Goal: Task Accomplishment & Management: Use online tool/utility

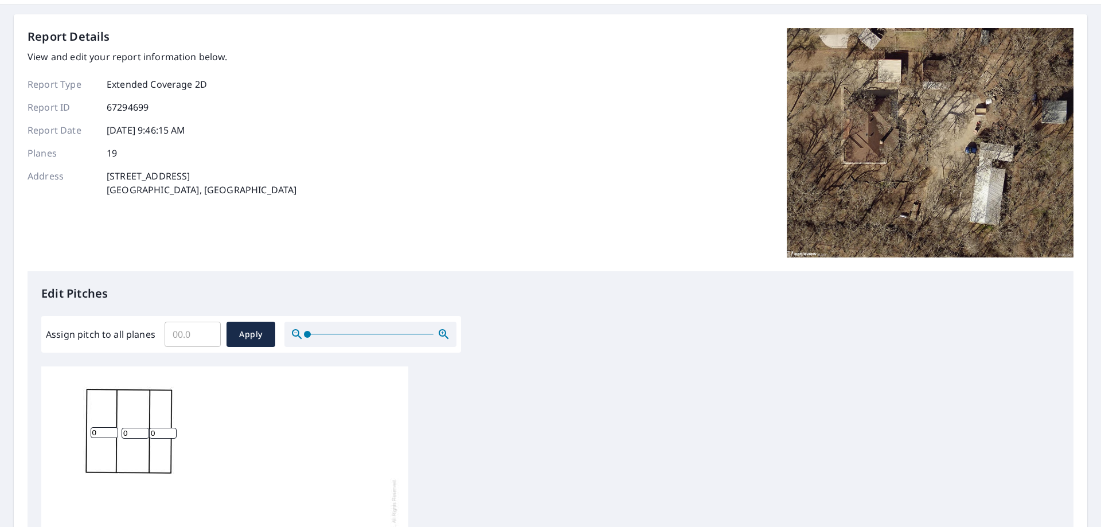
scroll to position [36, 0]
click at [310, 336] on span at bounding box center [311, 334] width 7 height 7
click at [205, 335] on input "0" at bounding box center [193, 335] width 56 height 32
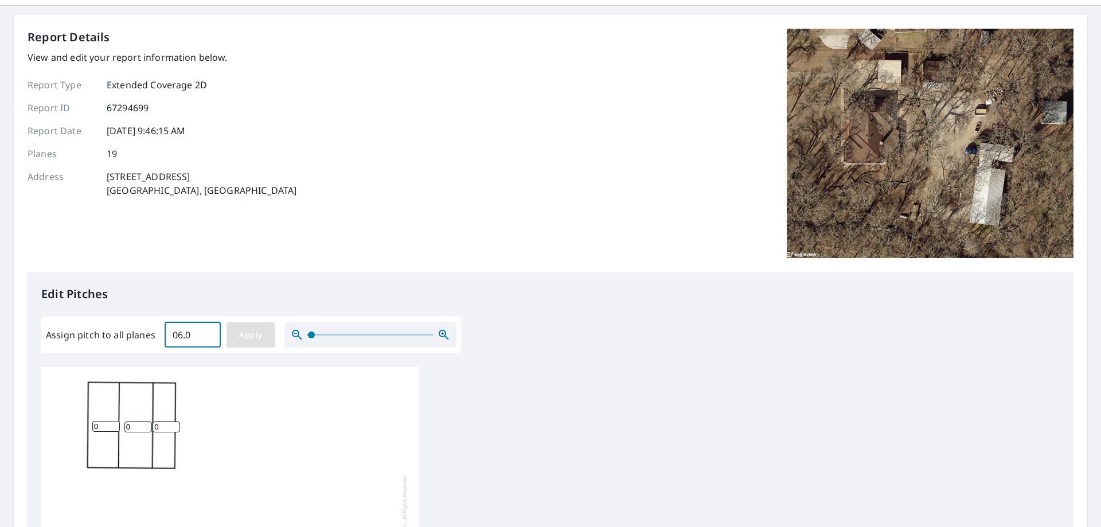
type input "06.0"
click at [244, 337] on span "Apply" at bounding box center [251, 335] width 30 height 14
type input "06.0"
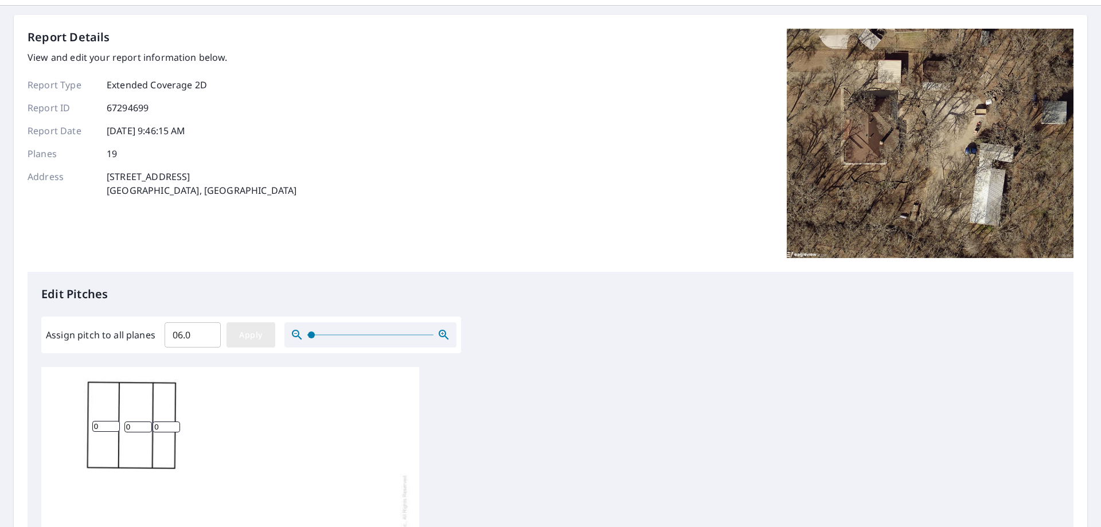
type input "06.0"
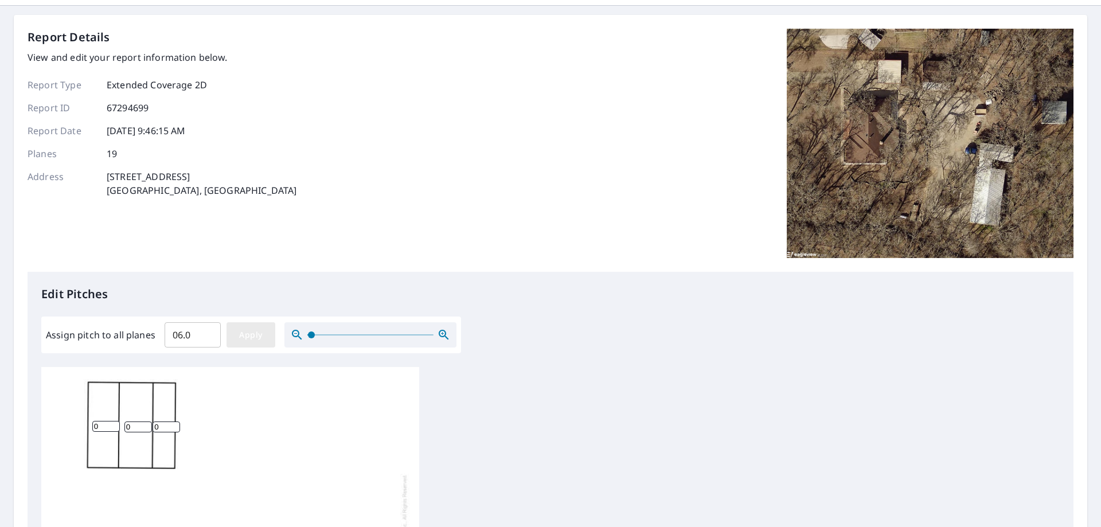
type input "06.0"
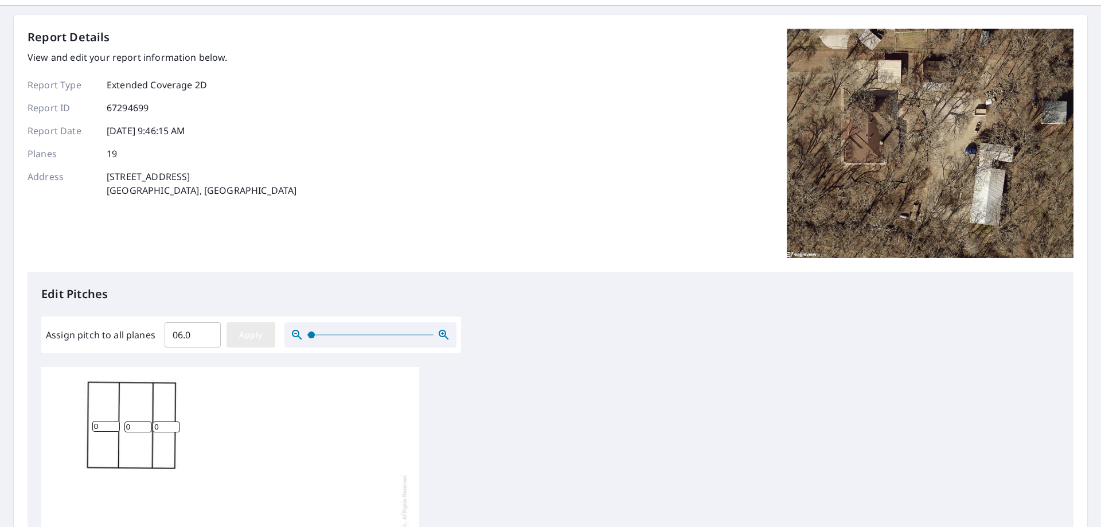
type input "06.0"
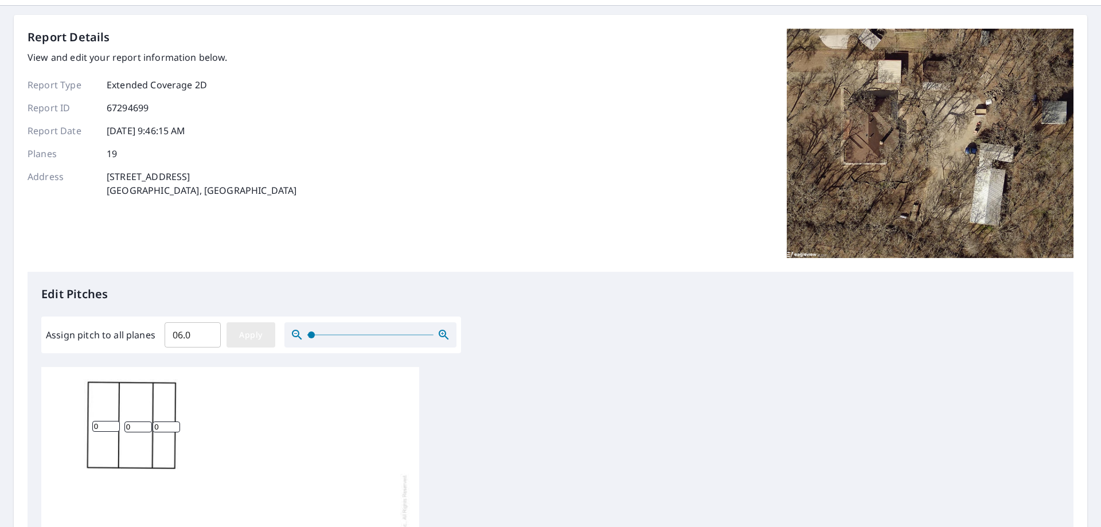
type input "06.0"
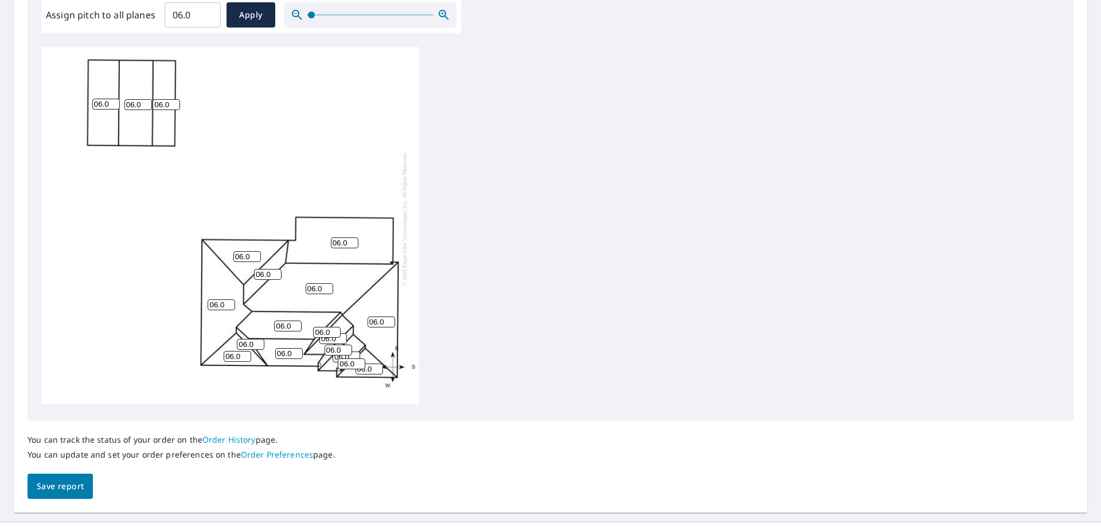
scroll to position [380, 0]
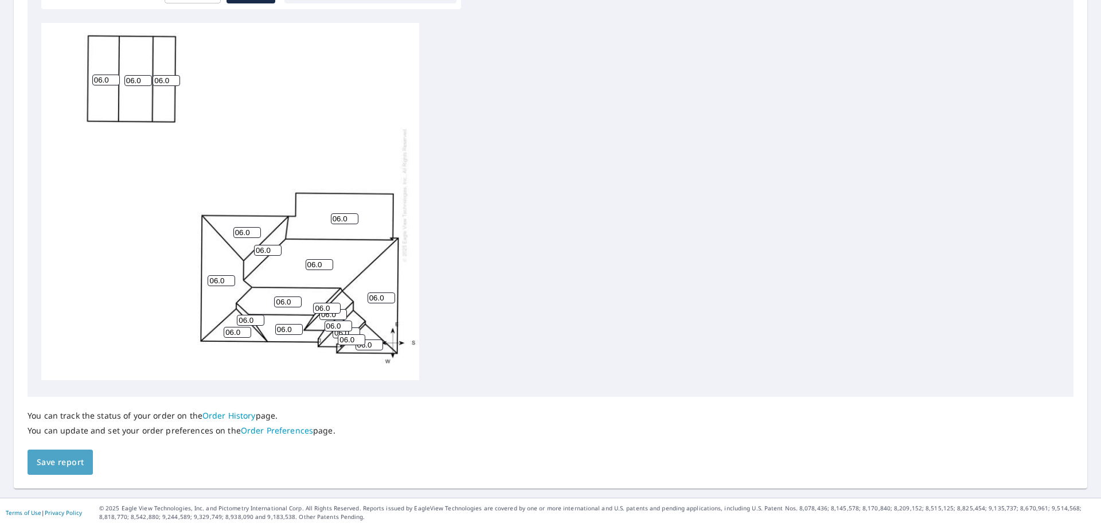
click at [63, 469] on span "Save report" at bounding box center [60, 462] width 47 height 14
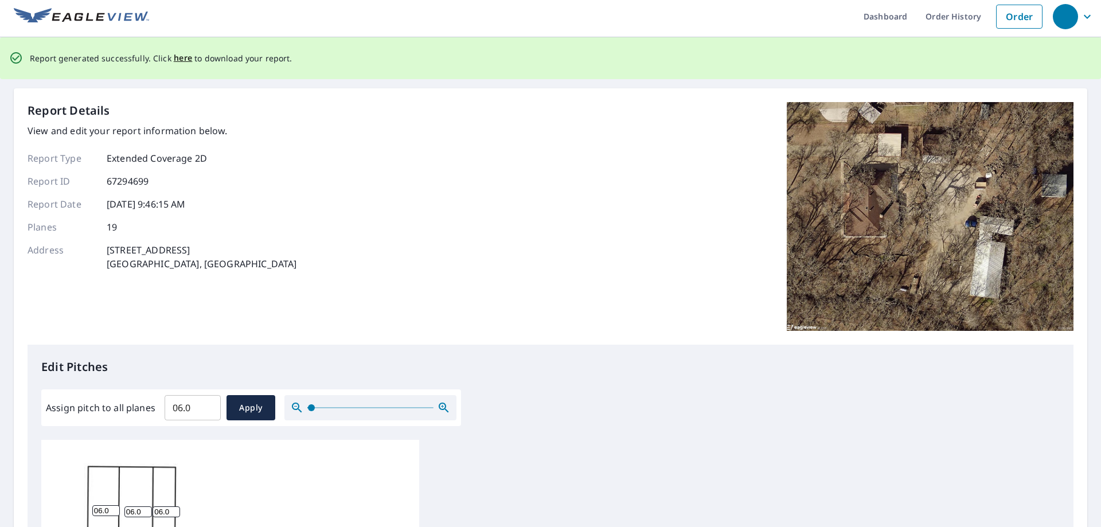
scroll to position [0, 0]
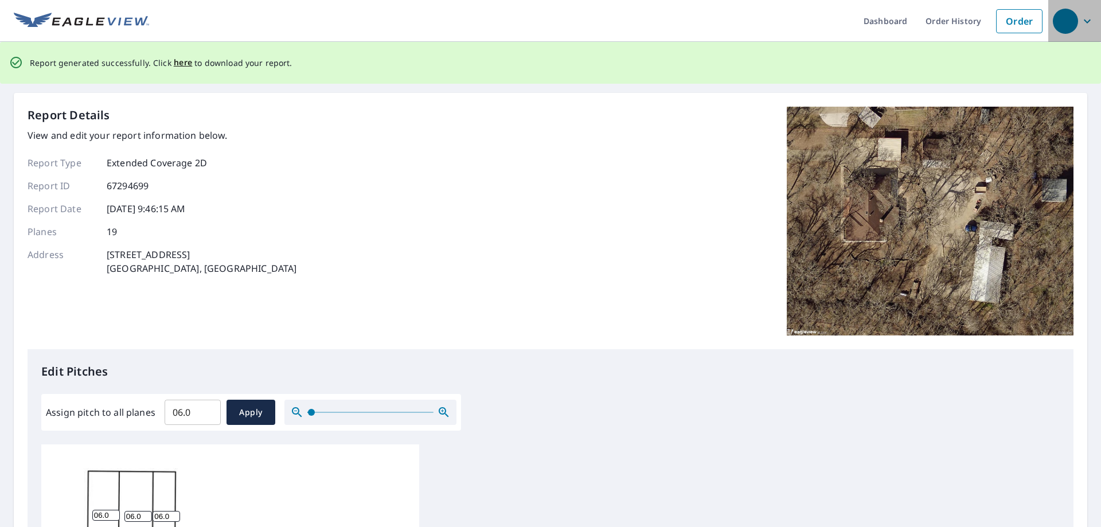
click at [1087, 24] on span "button" at bounding box center [1075, 21] width 44 height 28
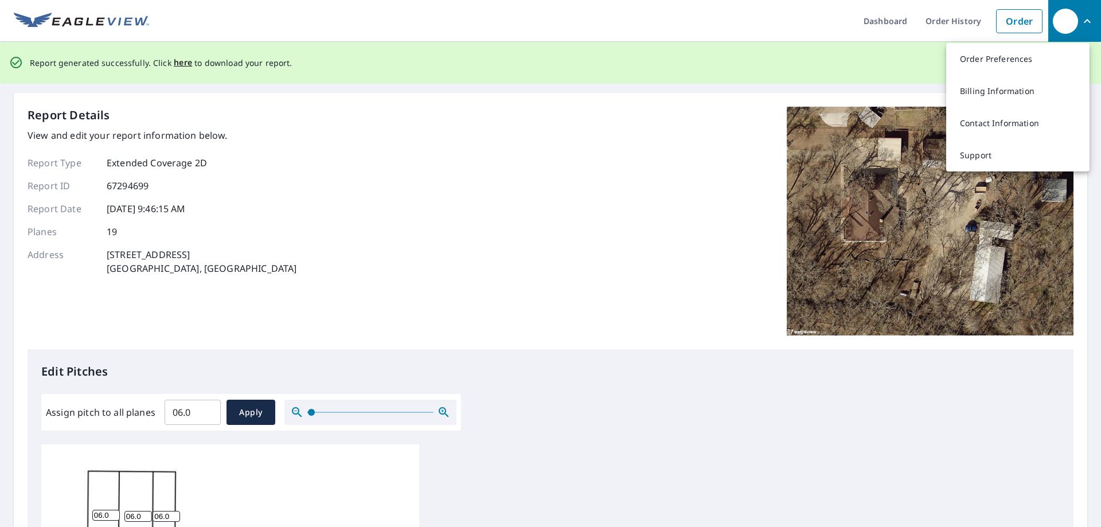
click at [555, 246] on div "Report Details View and edit your report information below. Report Type Extende…" at bounding box center [551, 228] width 1046 height 243
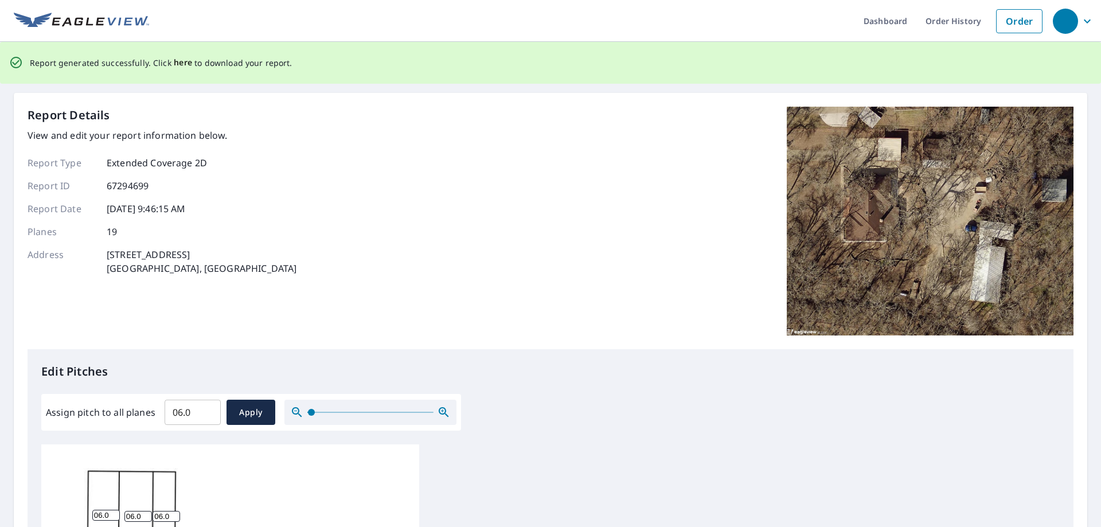
click at [174, 61] on span "here" at bounding box center [183, 63] width 19 height 14
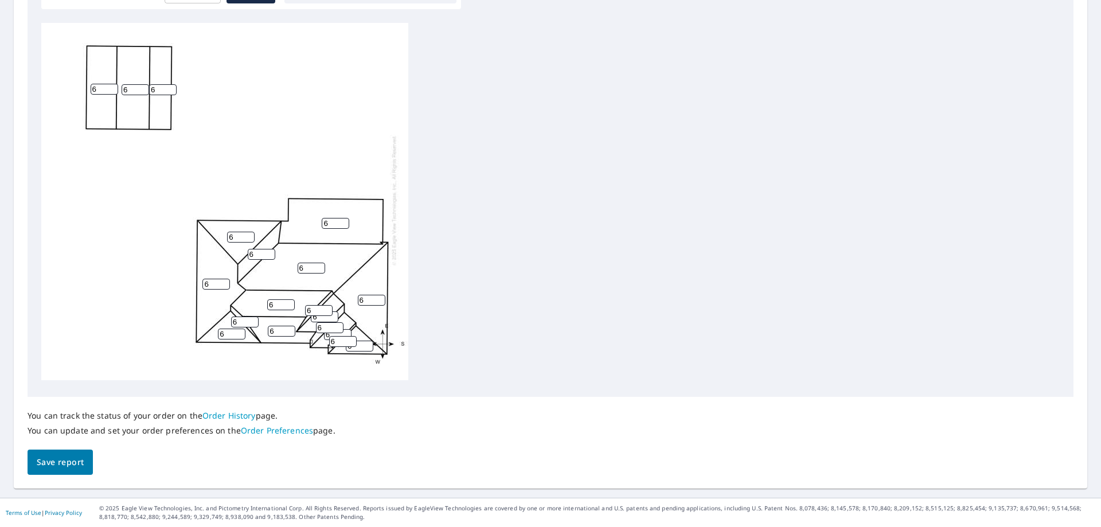
scroll to position [11, 0]
click at [331, 307] on input "6" at bounding box center [319, 310] width 28 height 11
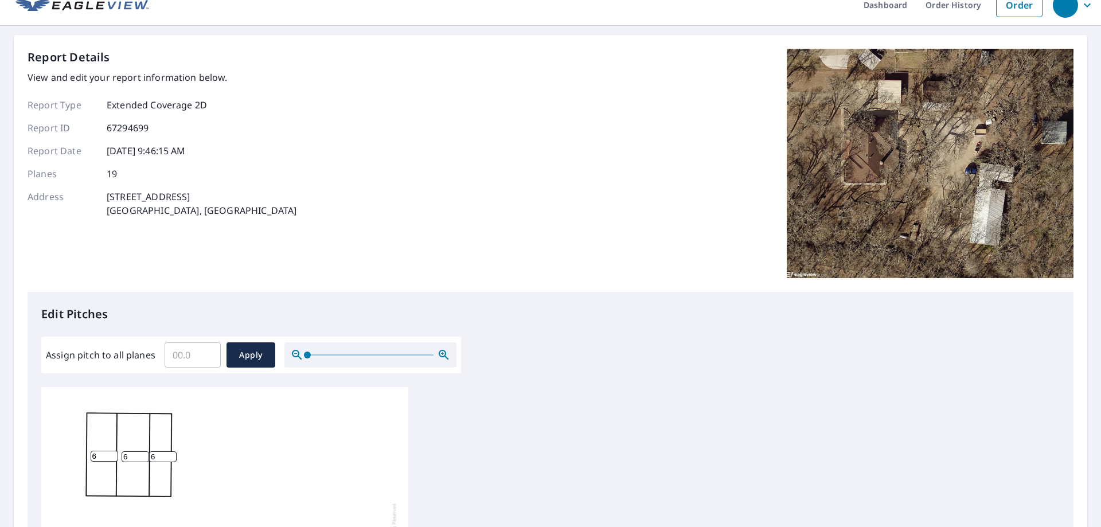
scroll to position [0, 0]
